Goal: Transaction & Acquisition: Purchase product/service

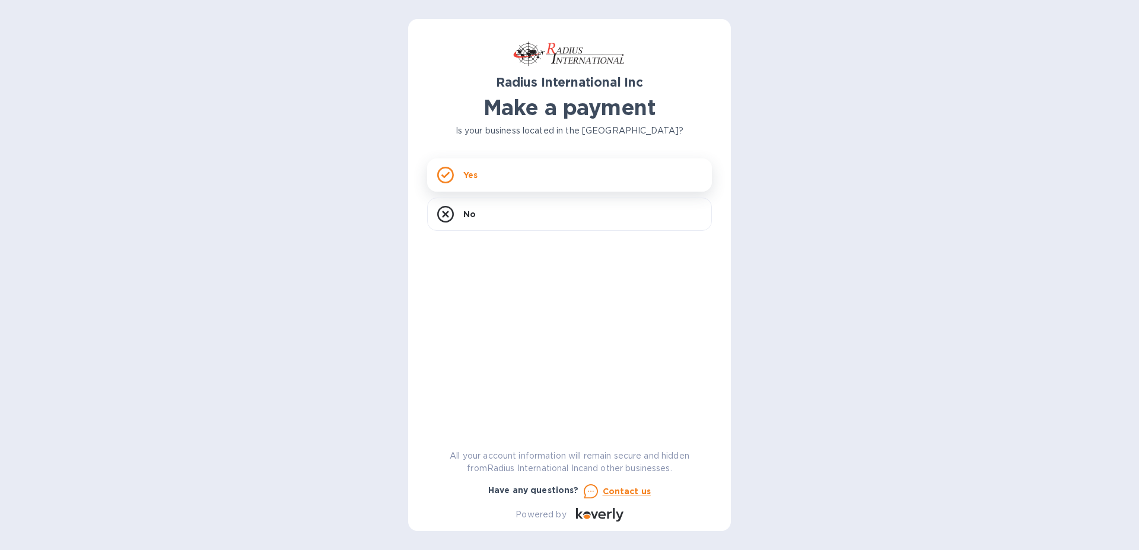
click at [507, 180] on div "Yes" at bounding box center [569, 174] width 285 height 33
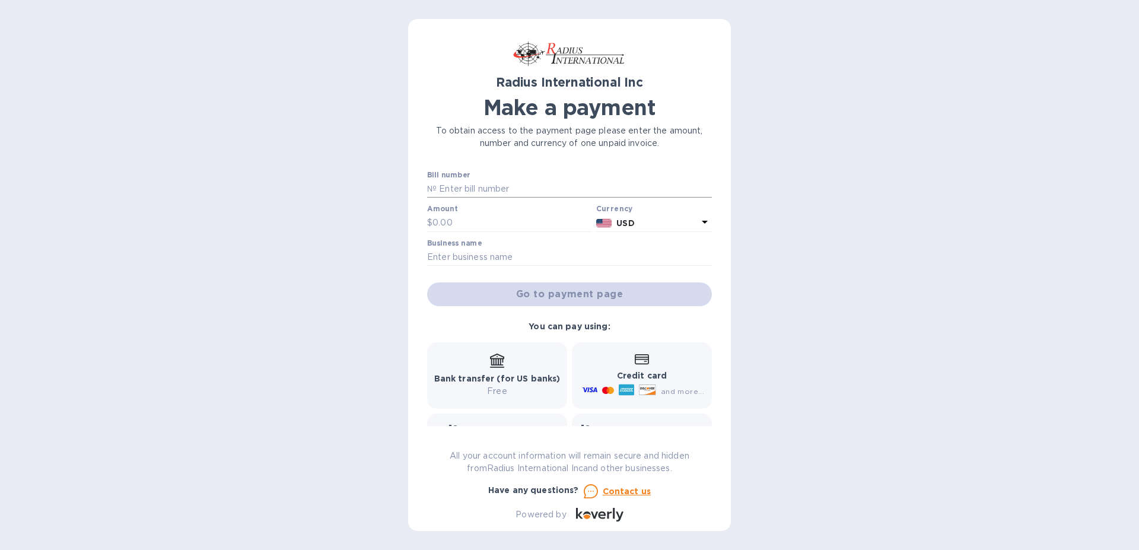
click at [518, 188] on input "text" at bounding box center [573, 189] width 275 height 18
type input "SAI00097264/A"
click at [472, 225] on input "text" at bounding box center [511, 223] width 159 height 18
type input "2,350.43"
click at [482, 258] on input "text" at bounding box center [569, 257] width 285 height 18
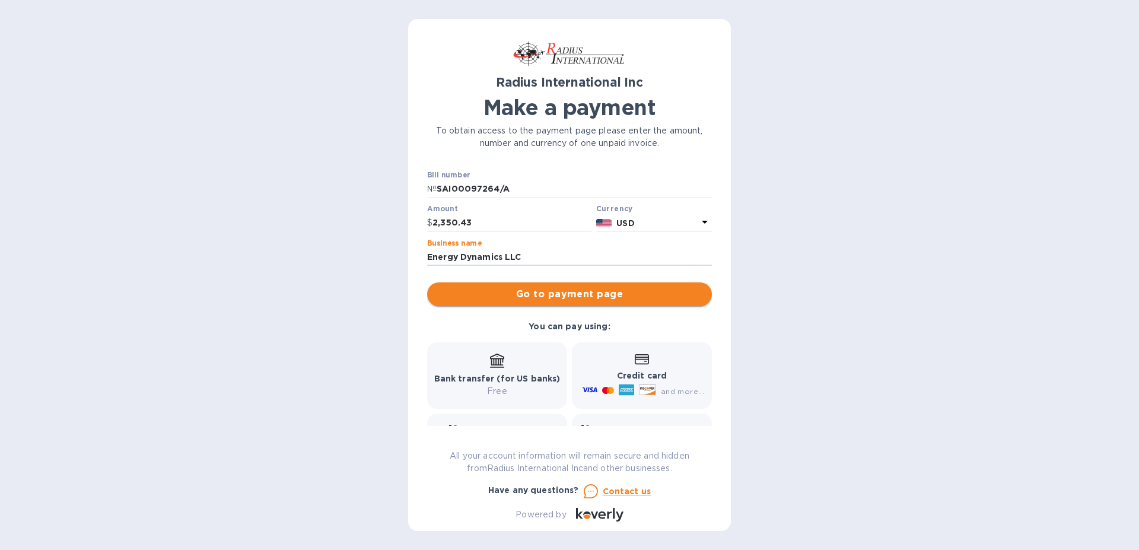
type input "Energy Dynamics LLC"
click at [479, 287] on button "Go to payment page" at bounding box center [569, 294] width 285 height 24
